Goal: Task Accomplishment & Management: Use online tool/utility

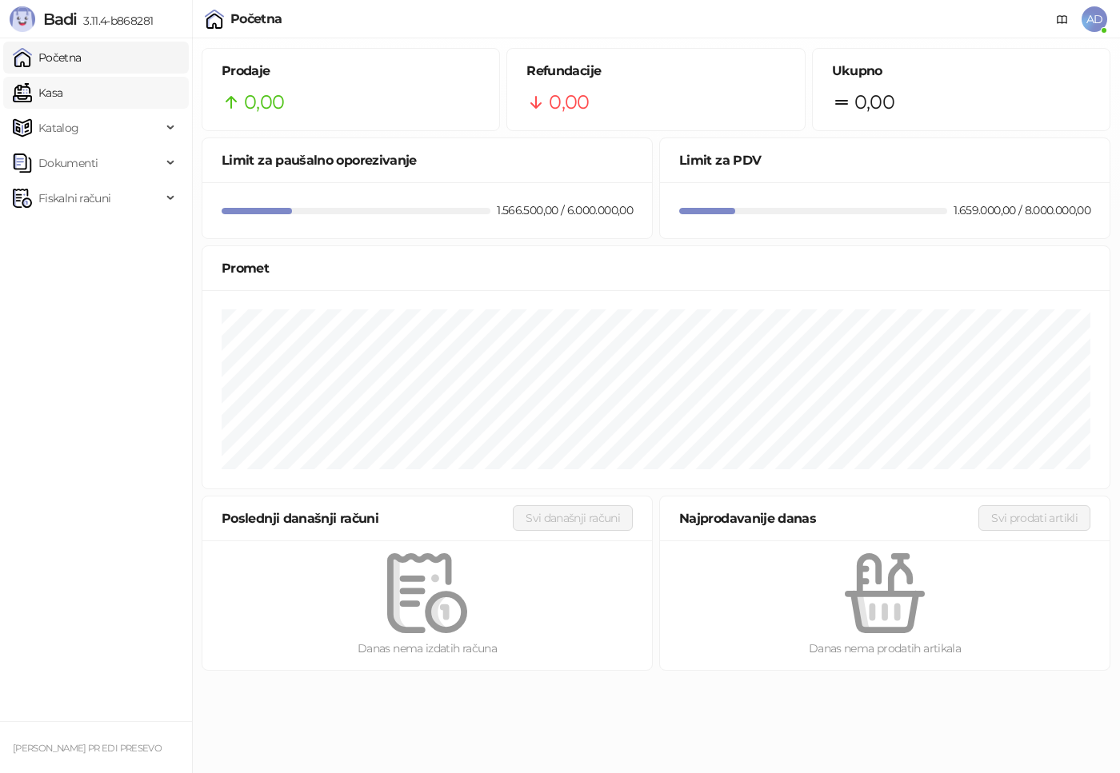
click at [54, 80] on link "Kasa" at bounding box center [38, 93] width 50 height 32
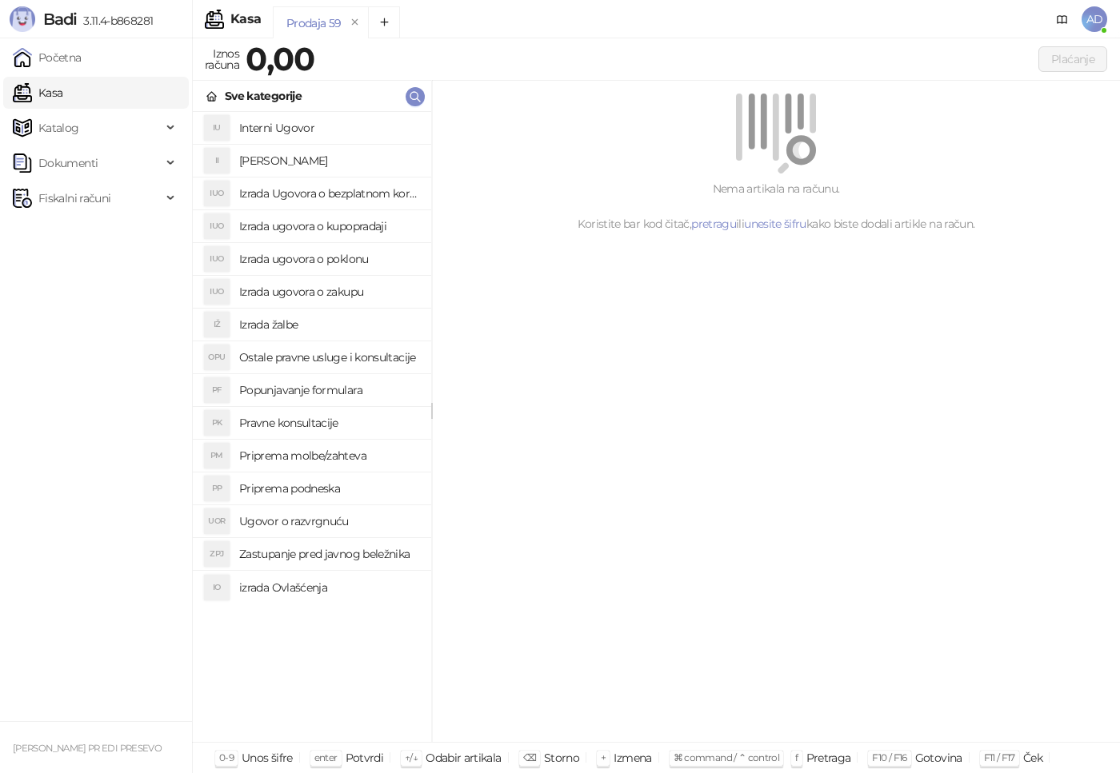
click at [288, 124] on h4 "Interni Ugovor" at bounding box center [328, 128] width 179 height 26
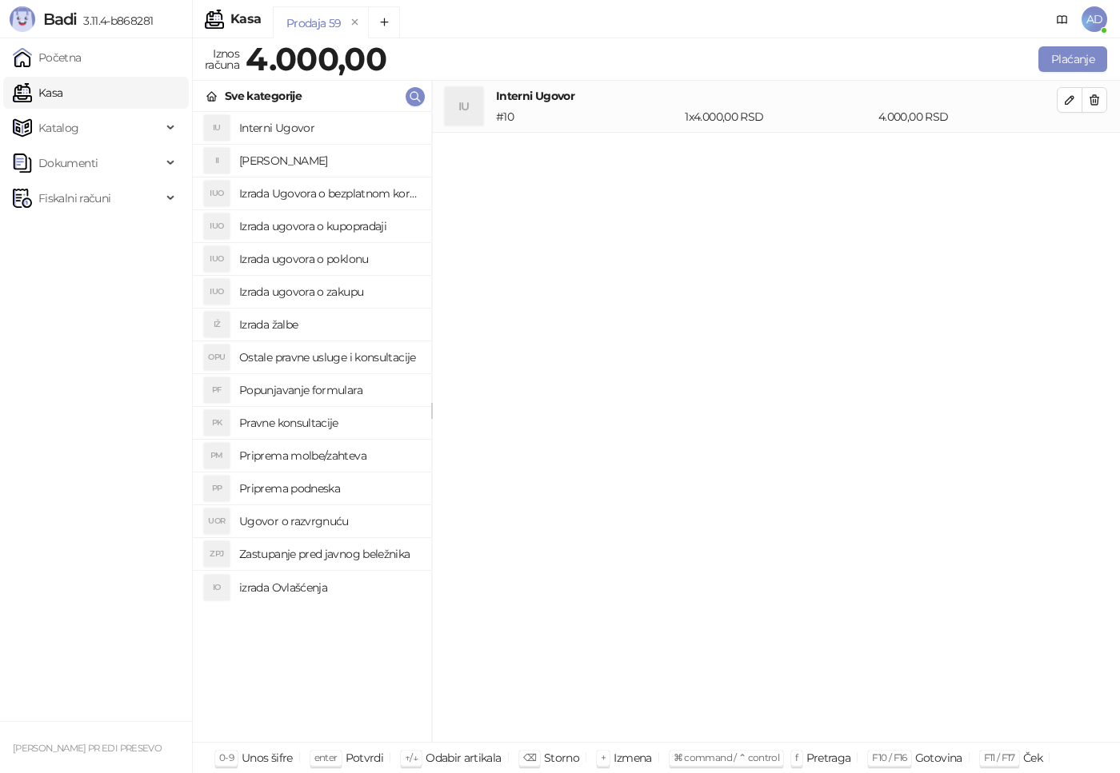
click at [282, 521] on h4 "Ugovor o razvrgnuću" at bounding box center [328, 522] width 179 height 26
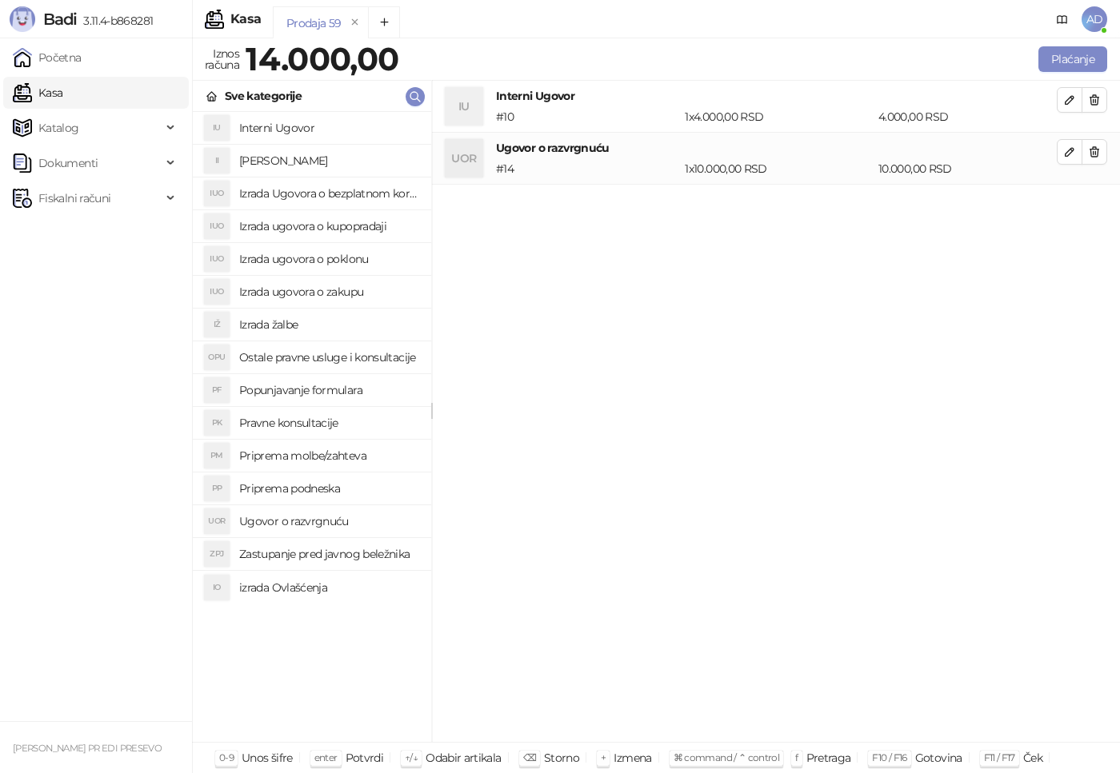
click at [327, 428] on h4 "Pravne konsultacije" at bounding box center [328, 423] width 179 height 26
